Goal: Navigation & Orientation: Understand site structure

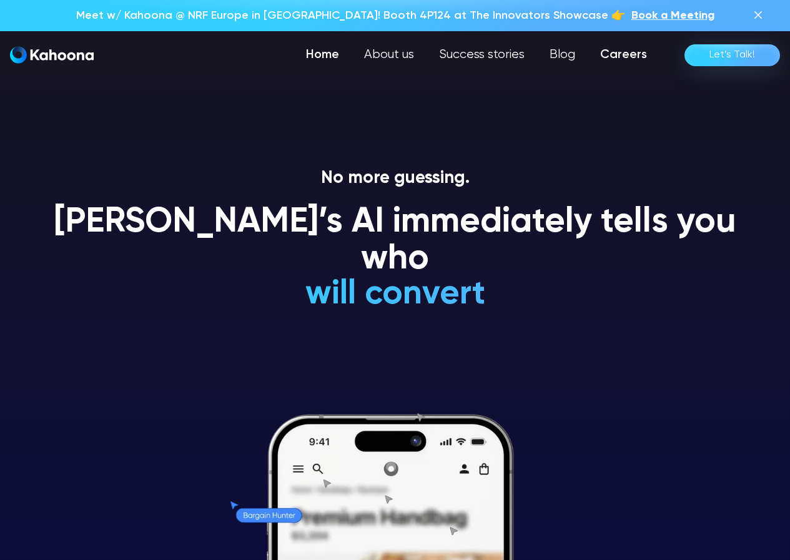
click at [630, 57] on link "Careers" at bounding box center [623, 54] width 72 height 25
click at [569, 65] on link "Blog" at bounding box center [563, 54] width 51 height 25
click at [490, 54] on link "Success stories" at bounding box center [482, 54] width 112 height 25
click at [403, 61] on link "About us" at bounding box center [389, 54] width 76 height 25
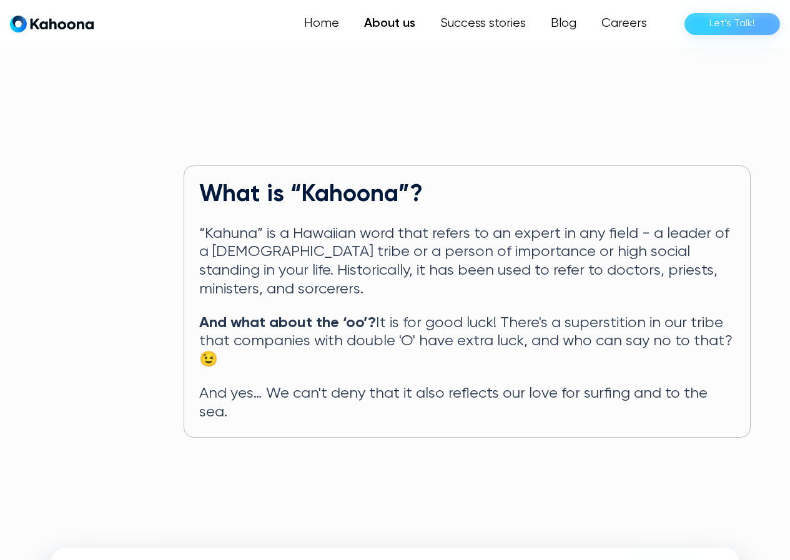
scroll to position [726, 0]
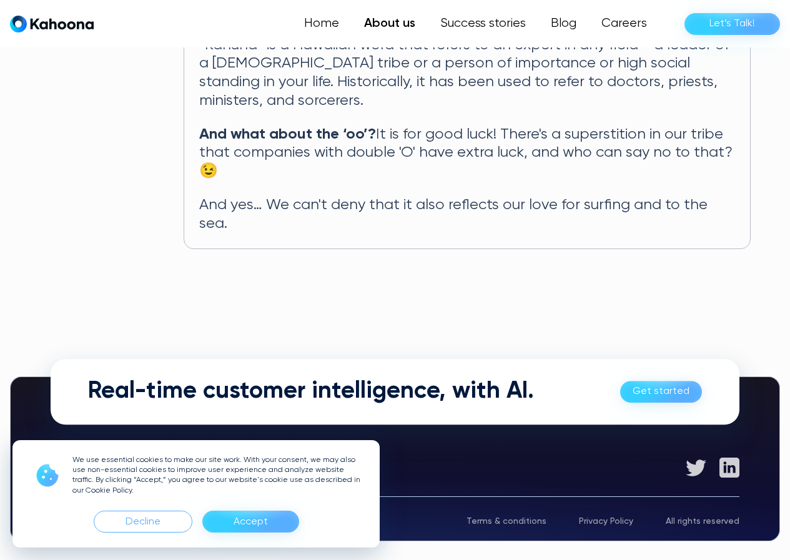
click at [606, 517] on div "Privacy Policy" at bounding box center [606, 521] width 54 height 9
click at [543, 517] on div "Terms & conditions" at bounding box center [506, 521] width 80 height 9
click at [260, 512] on div "Accept" at bounding box center [250, 522] width 34 height 20
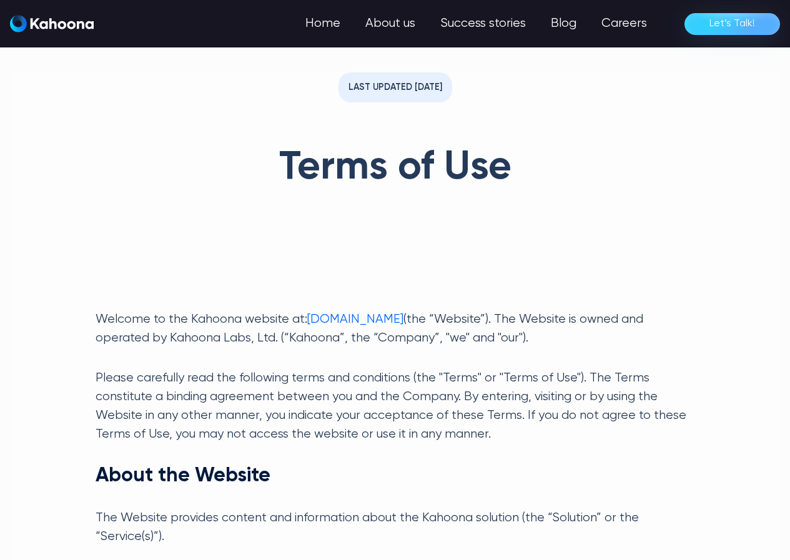
scroll to position [3073, 0]
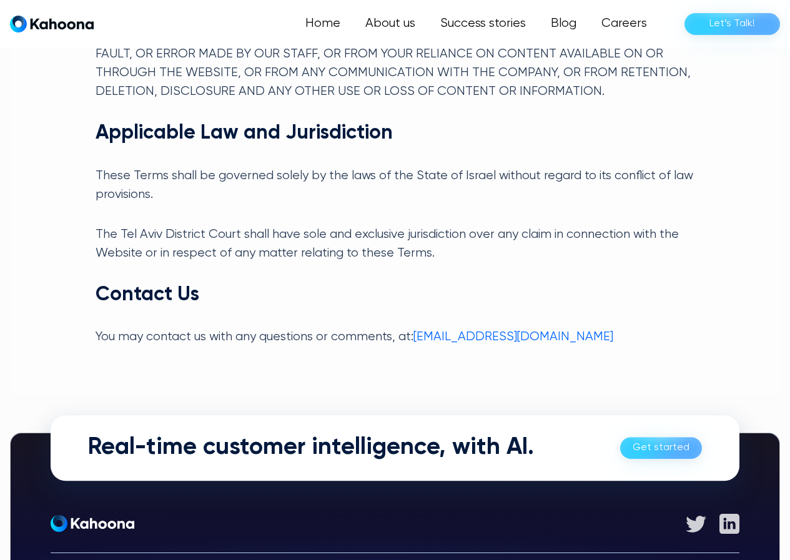
drag, startPoint x: 459, startPoint y: 297, endPoint x: 452, endPoint y: 283, distance: 14.8
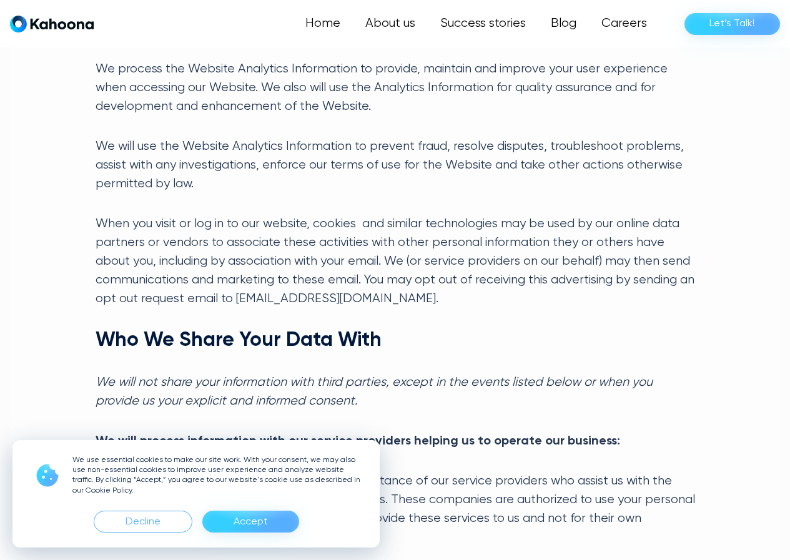
scroll to position [2130, 0]
